Goal: Task Accomplishment & Management: Use online tool/utility

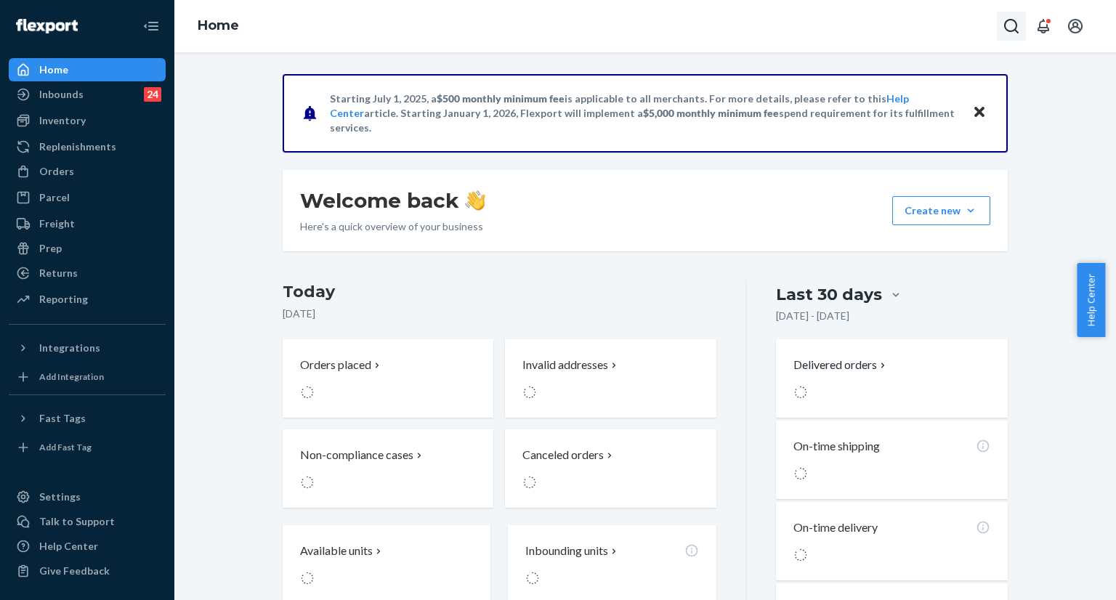
click at [1010, 37] on button "Open Search Box" at bounding box center [1011, 26] width 29 height 29
click at [931, 28] on input "Search Input" at bounding box center [904, 26] width 179 height 15
type input "#255129255"
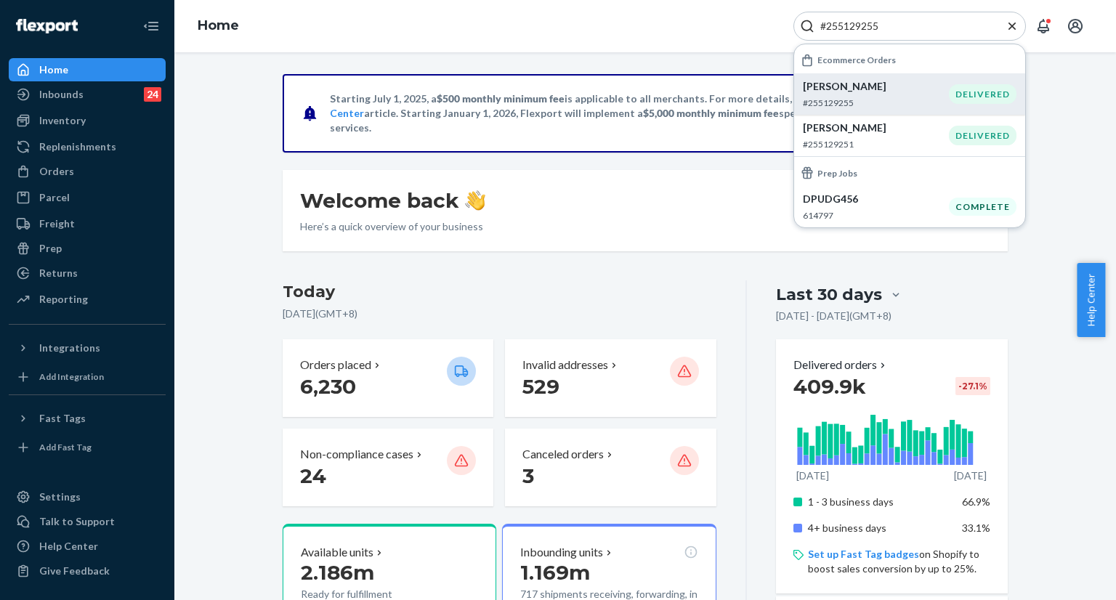
click at [869, 89] on p "[PERSON_NAME]" at bounding box center [876, 86] width 146 height 15
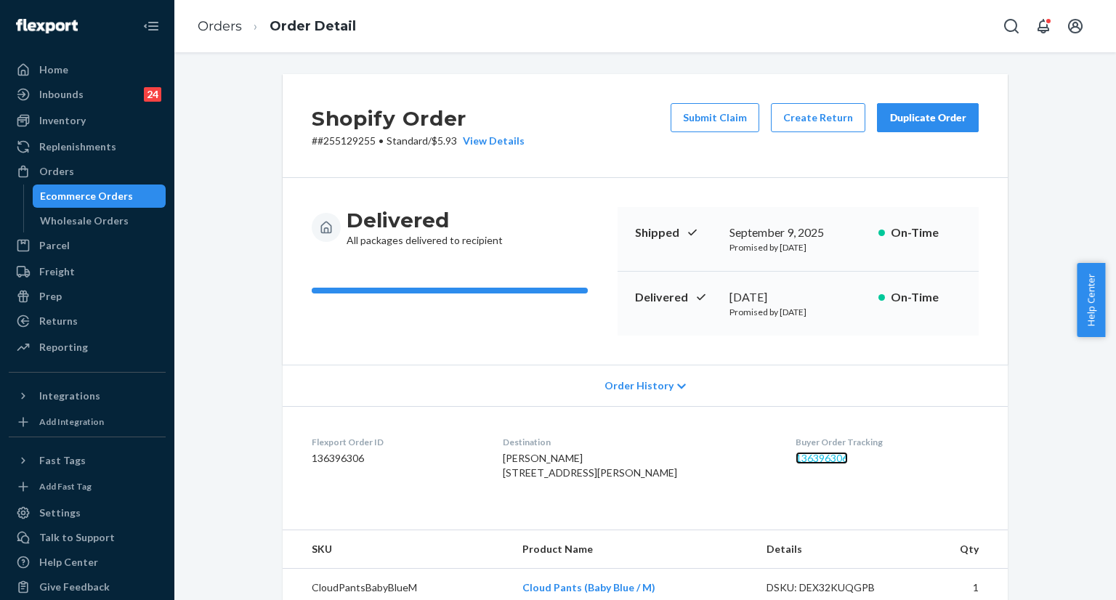
click at [801, 461] on link "136396306" at bounding box center [822, 458] width 52 height 12
click at [1010, 23] on icon "Open Search Box" at bounding box center [1011, 25] width 17 height 17
click at [930, 23] on input "Search Input" at bounding box center [904, 26] width 179 height 15
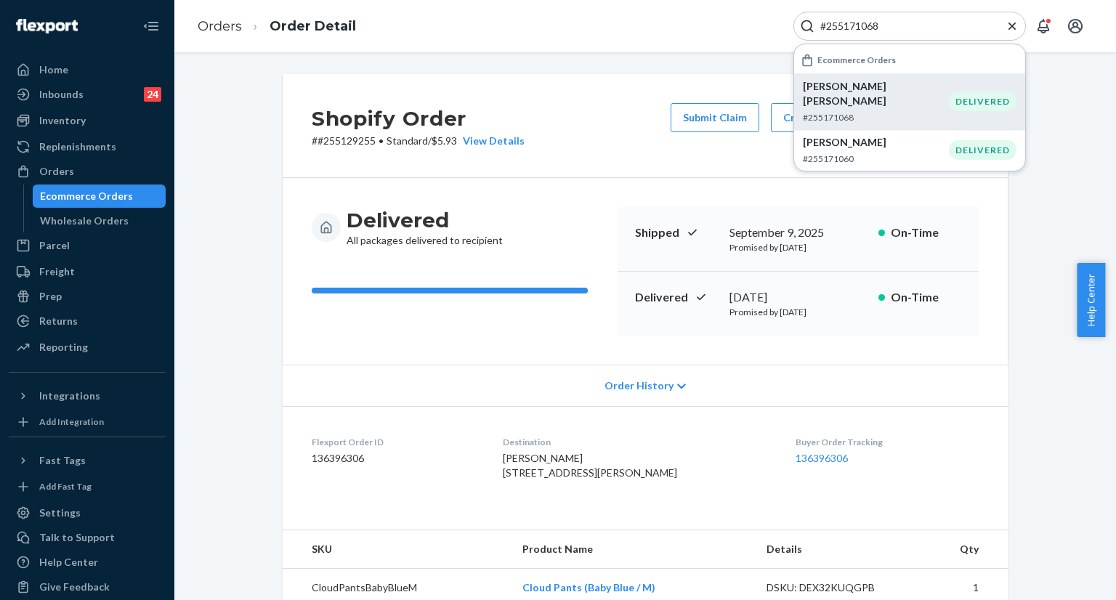
click at [869, 111] on p "#255171068" at bounding box center [876, 117] width 146 height 12
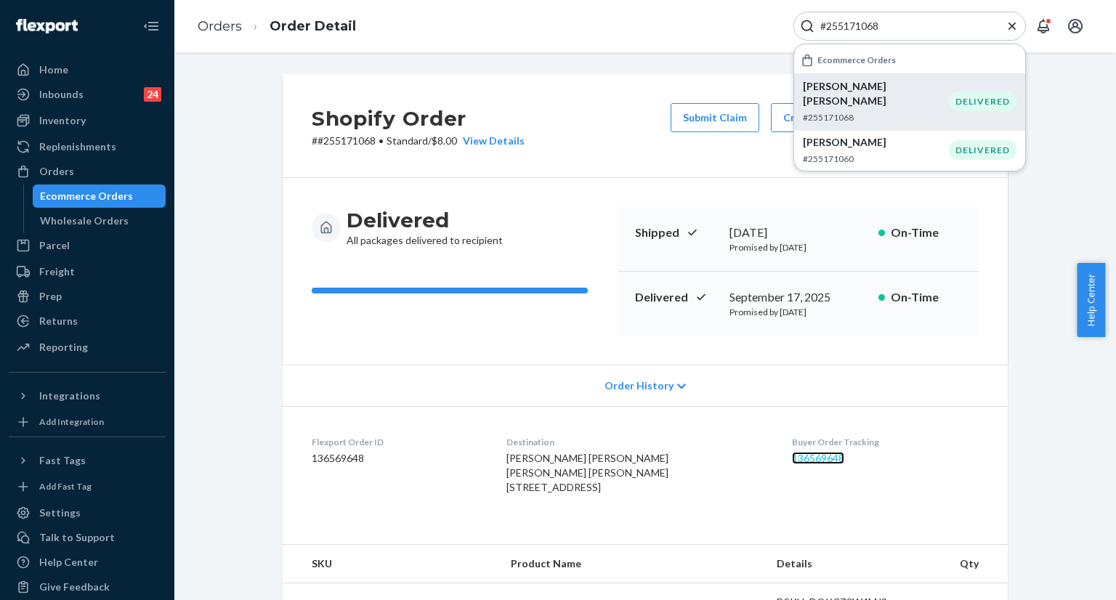
click at [792, 461] on link "136569648" at bounding box center [818, 458] width 52 height 12
click at [945, 24] on input "#255171068" at bounding box center [904, 26] width 179 height 15
paste input "87310"
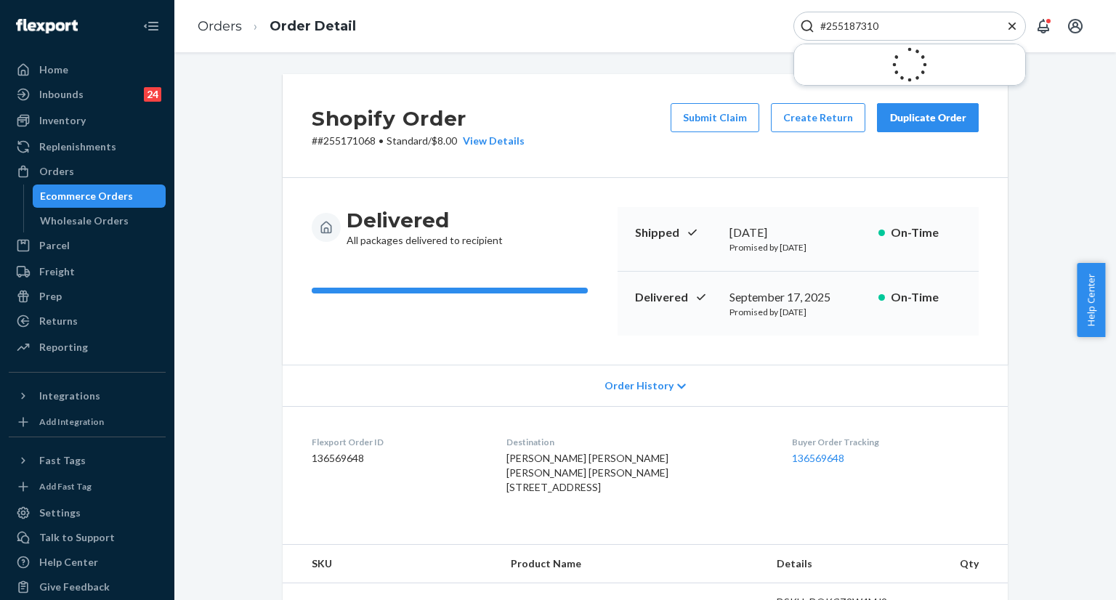
type input "#255187310"
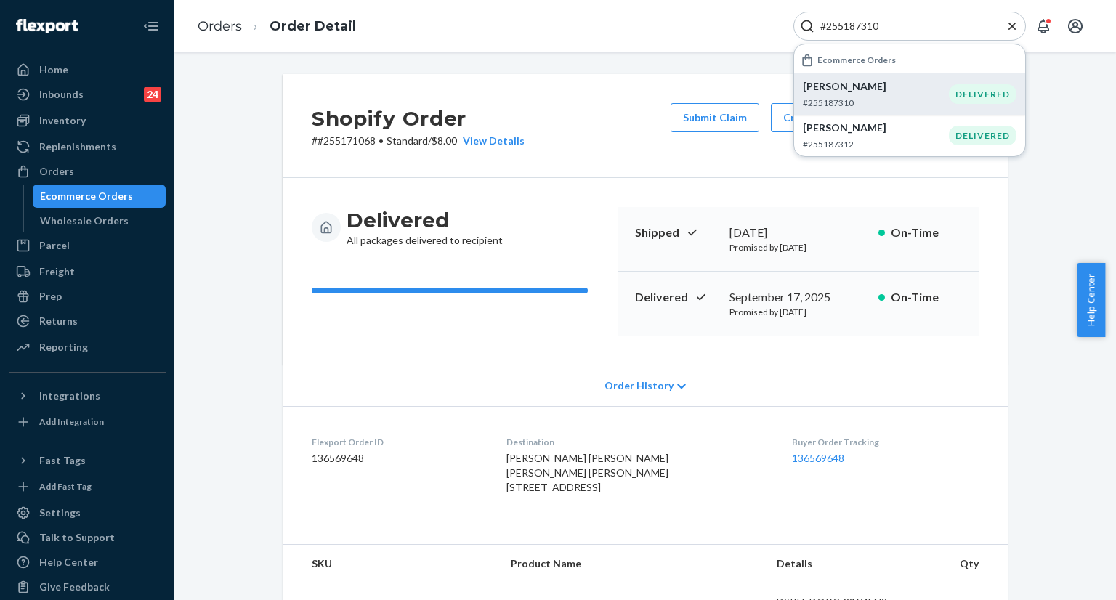
click at [871, 97] on p "#255187310" at bounding box center [876, 103] width 146 height 12
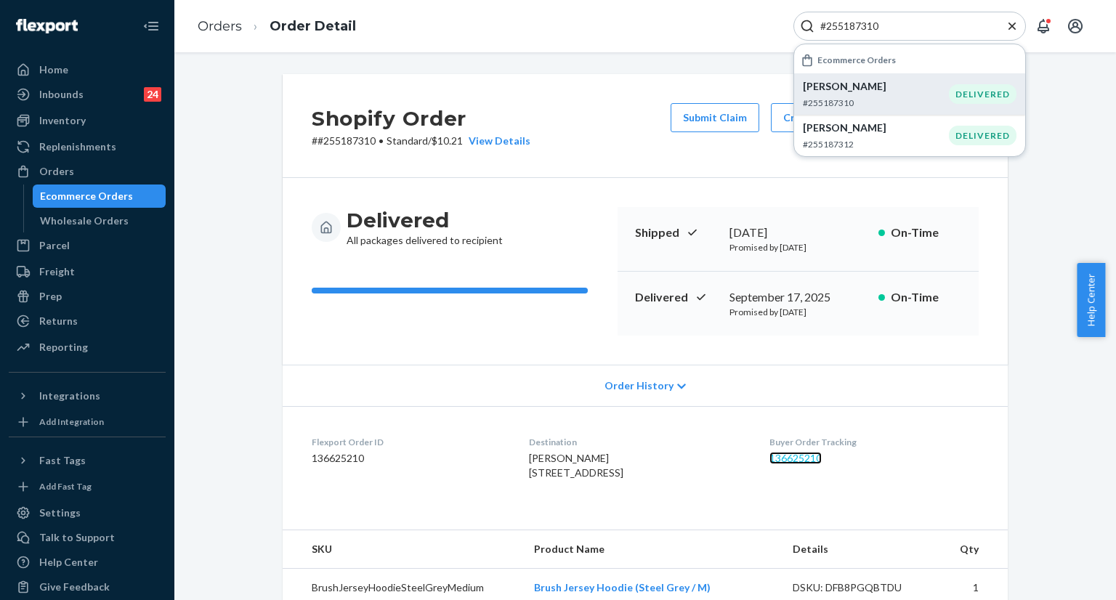
click at [817, 460] on link "136625210" at bounding box center [796, 458] width 52 height 12
click at [1016, 23] on icon "Close Search" at bounding box center [1012, 26] width 15 height 15
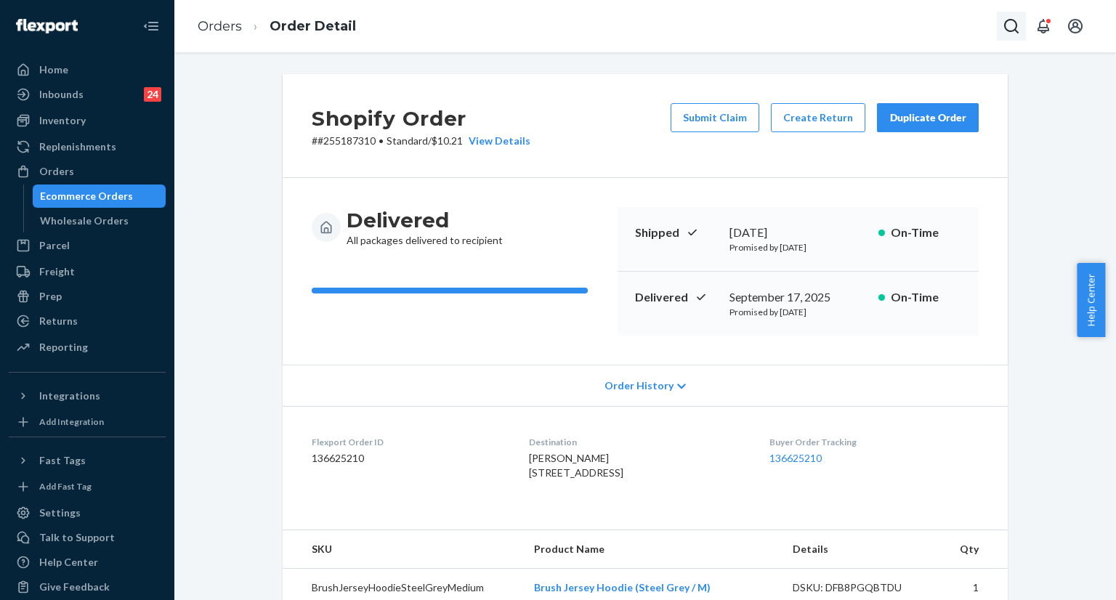
click at [1003, 27] on icon "Open Search Box" at bounding box center [1011, 25] width 17 height 17
click at [892, 23] on input "Search Input" at bounding box center [904, 26] width 179 height 15
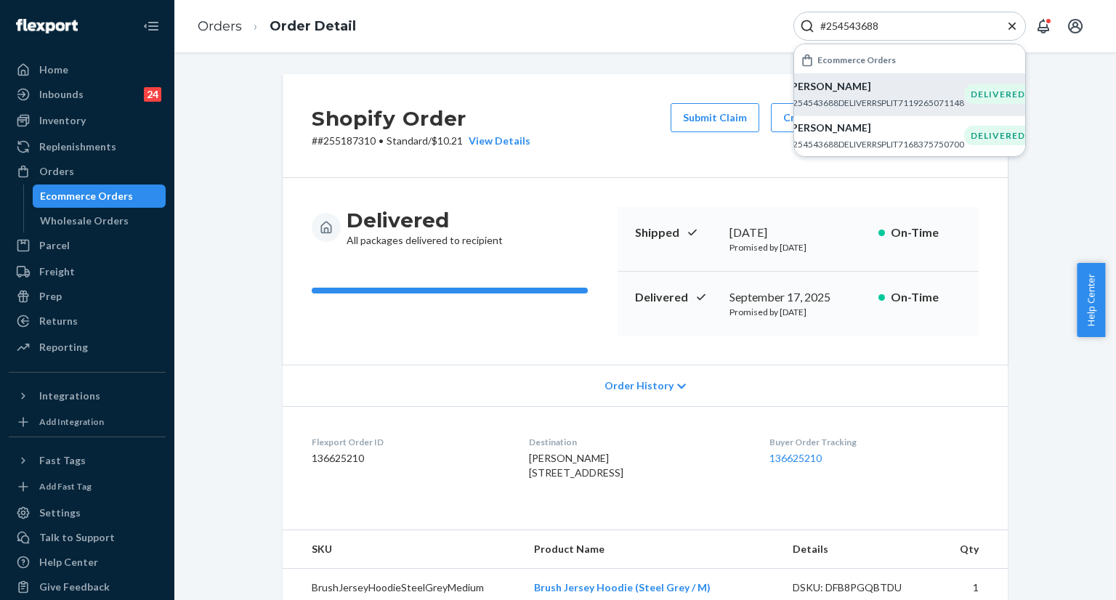
type input "#254543688"
click at [858, 90] on p "[PERSON_NAME]" at bounding box center [876, 86] width 177 height 15
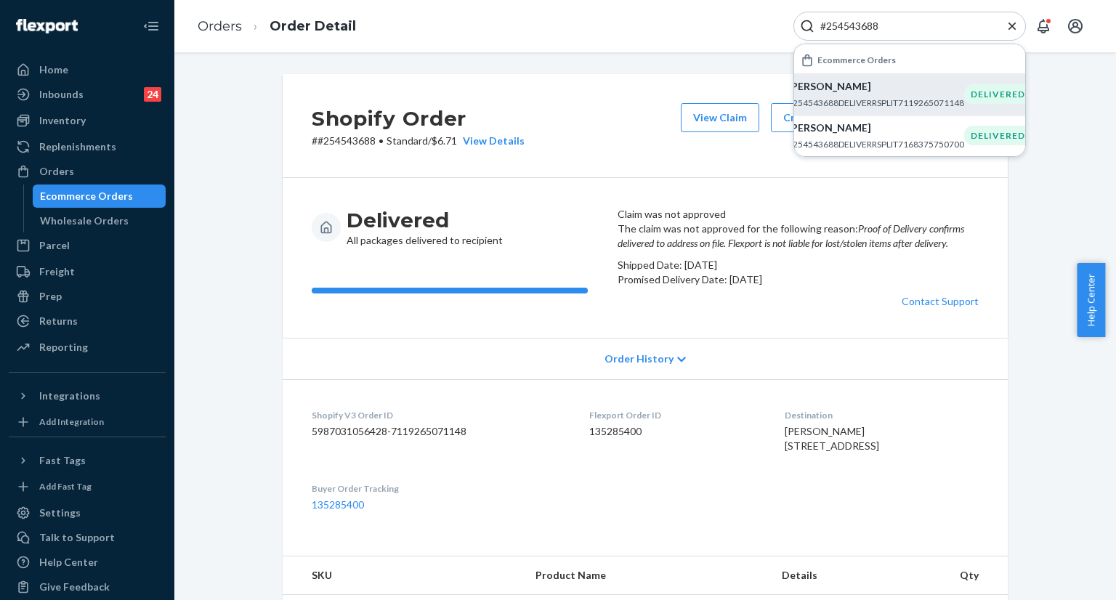
click at [1009, 27] on icon "Close Search" at bounding box center [1012, 26] width 15 height 15
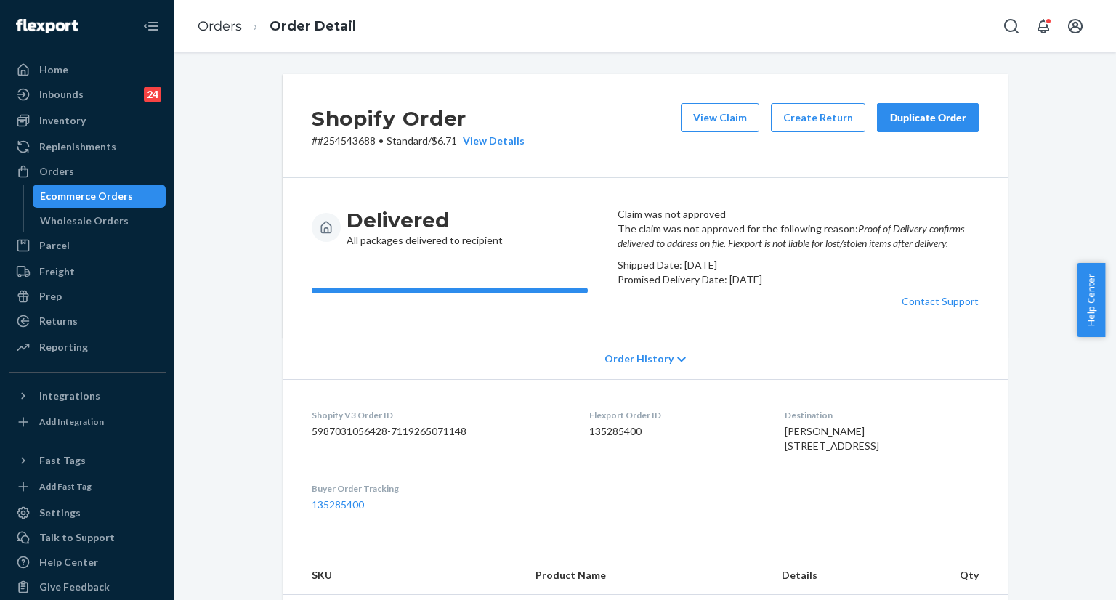
click at [905, 126] on button "Duplicate Order" at bounding box center [928, 117] width 102 height 29
click at [952, 126] on button "Duplicate Order" at bounding box center [928, 117] width 102 height 29
